Goal: Communication & Community: Connect with others

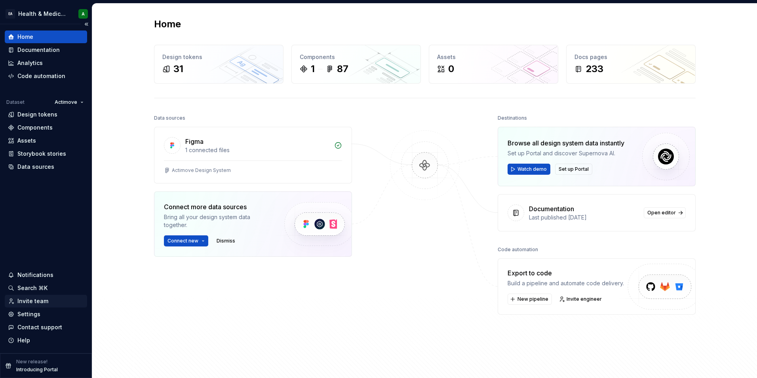
click at [38, 298] on div "Invite team" at bounding box center [32, 301] width 31 height 8
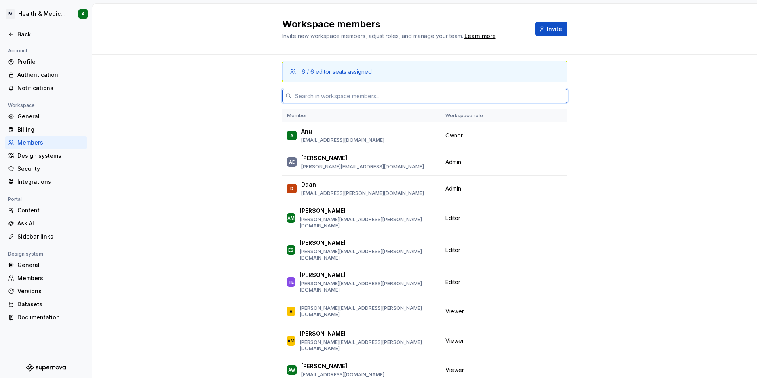
click at [386, 94] on input "text" at bounding box center [430, 96] width 276 height 14
paste input "veronica.armanious@zenithmedia.com"
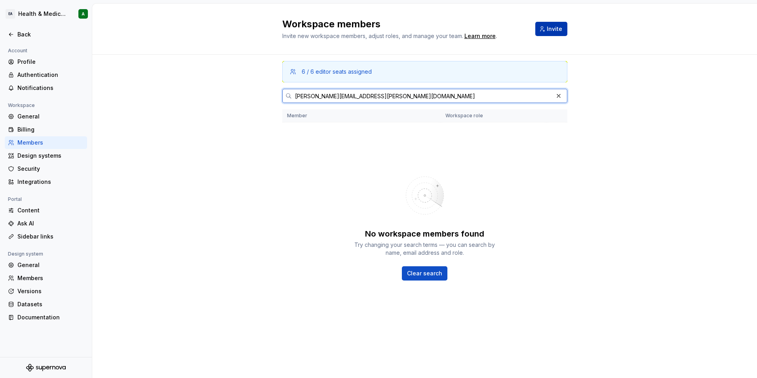
type input "veronica.armanious@zenithmedia.com"
click at [564, 24] on button "Invite" at bounding box center [551, 29] width 32 height 14
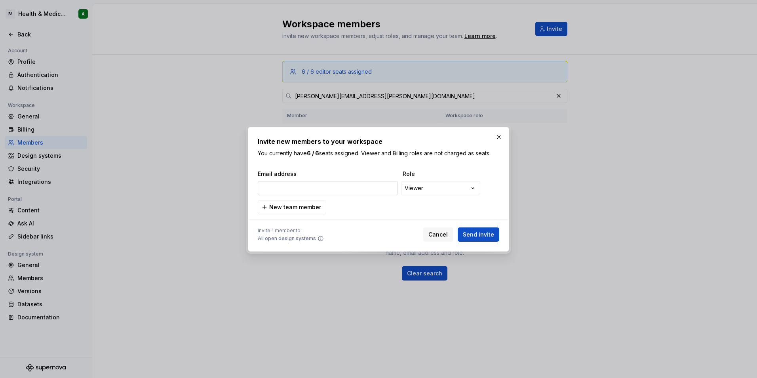
click at [363, 190] on input "email" at bounding box center [328, 188] width 140 height 14
type input "veronica.armanious@zenithmedia.com"
drag, startPoint x: 278, startPoint y: 207, endPoint x: 290, endPoint y: 207, distance: 11.5
click at [278, 207] on span "New team member" at bounding box center [295, 207] width 52 height 8
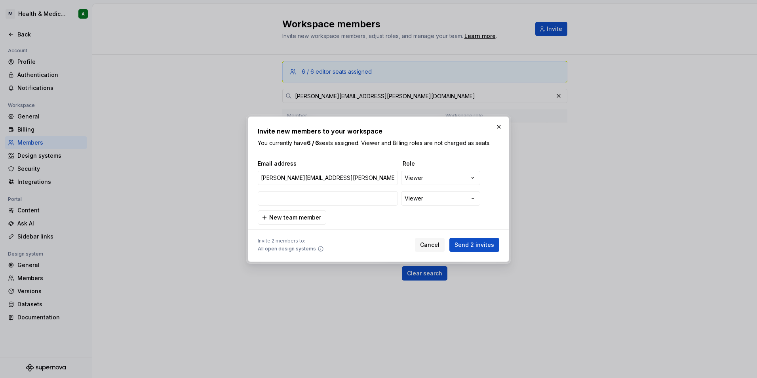
type input "prathamesh.chavan@zenithmedia.com"
click at [301, 219] on span "New team member" at bounding box center [295, 217] width 52 height 8
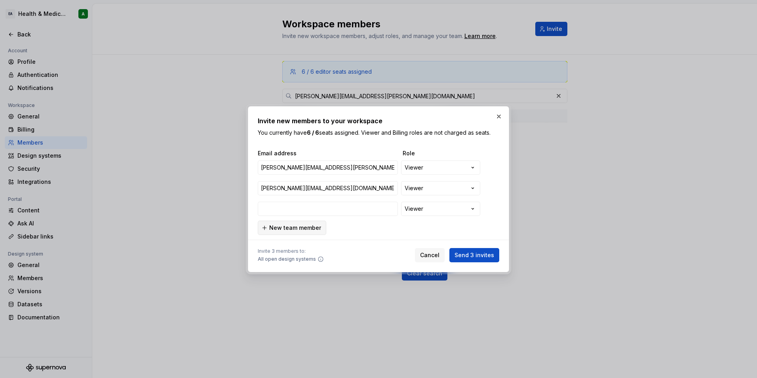
type input "beth.hurst@zenithmedia.com"
click at [297, 232] on button "New team member" at bounding box center [292, 228] width 69 height 14
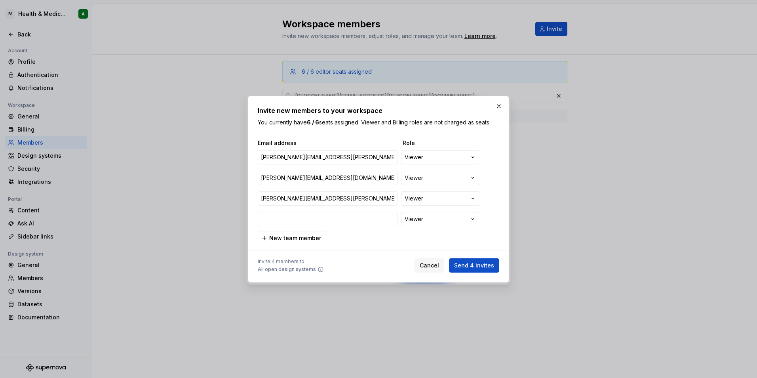
type input "ben.fitzsimons@zenithmedia.com"
click at [269, 241] on button "New team member" at bounding box center [292, 238] width 69 height 14
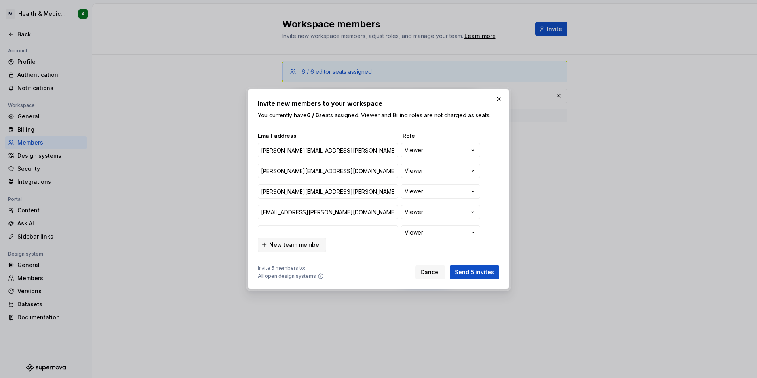
scroll to position [4, 0]
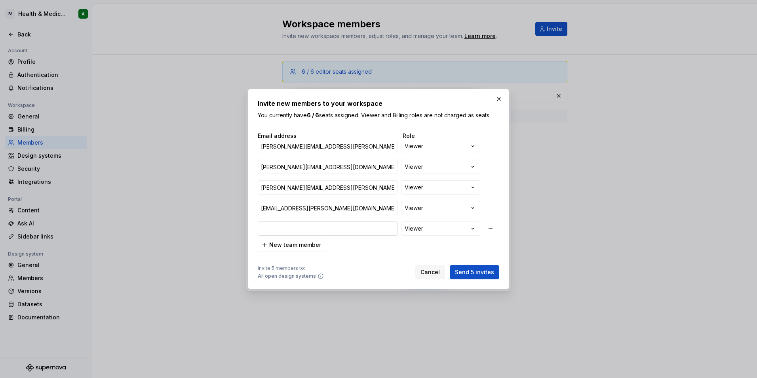
click at [291, 232] on input "email" at bounding box center [328, 228] width 140 height 14
type input "katie.myers@zenithmedia.com"
click at [307, 243] on span "New team member" at bounding box center [295, 245] width 52 height 8
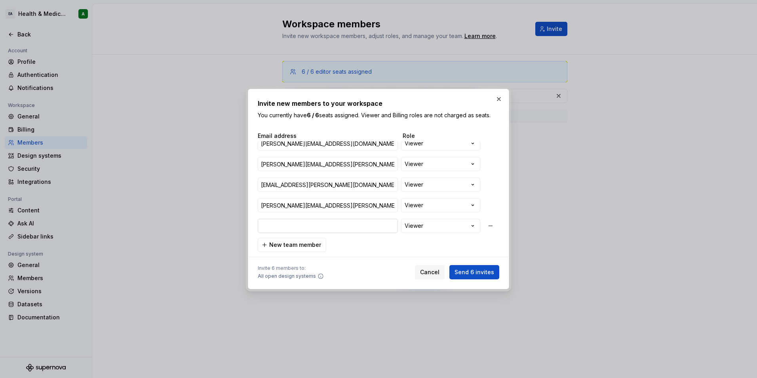
type input "tope.falade@zenithmedia.com"
click at [475, 269] on span "Send 6 invites" at bounding box center [475, 272] width 40 height 8
